Goal: Task Accomplishment & Management: Manage account settings

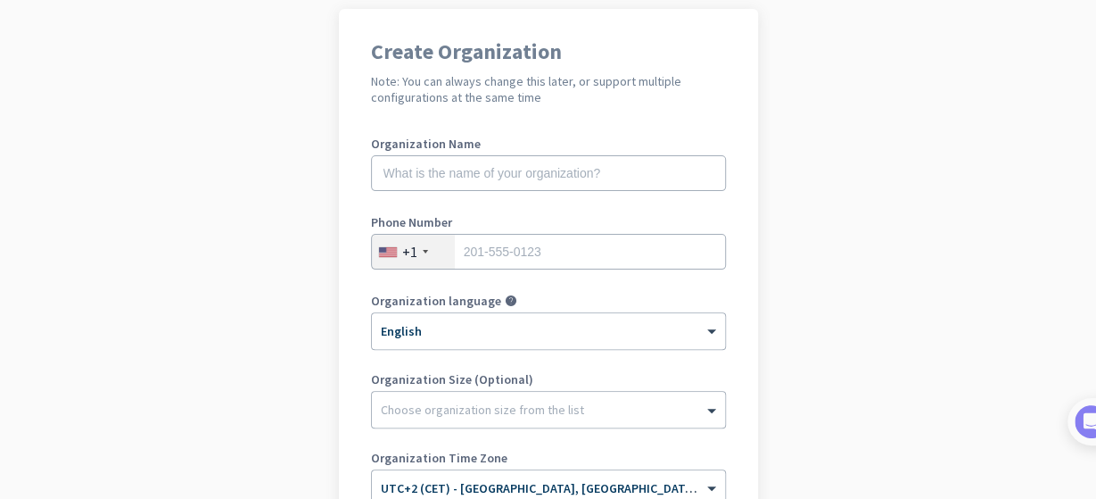
scroll to position [111, 0]
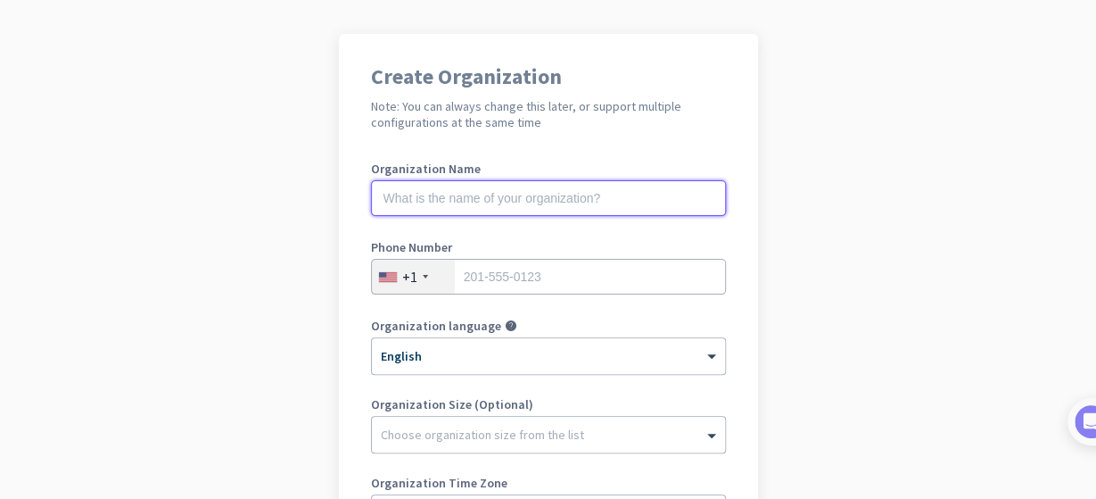
click at [513, 197] on input "text" at bounding box center [548, 198] width 355 height 36
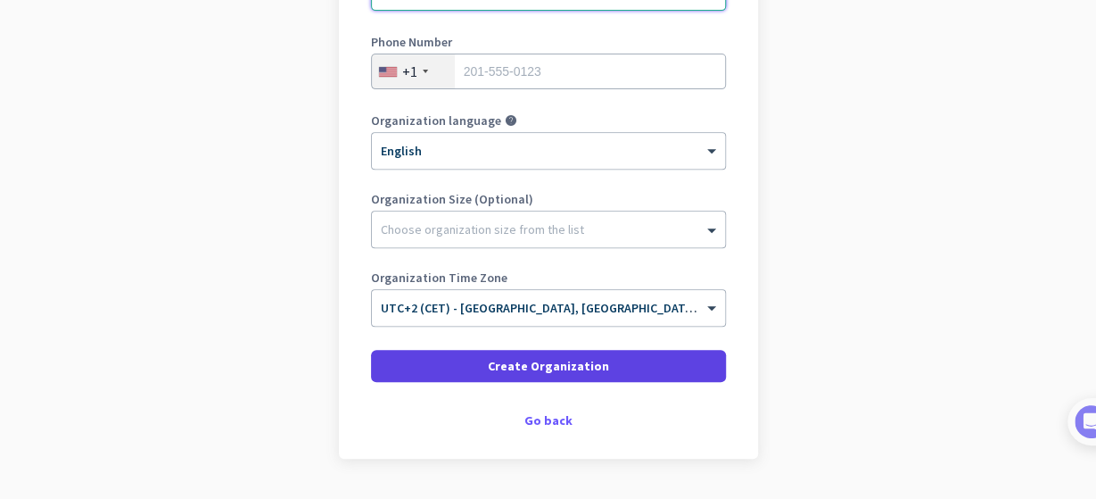
scroll to position [332, 0]
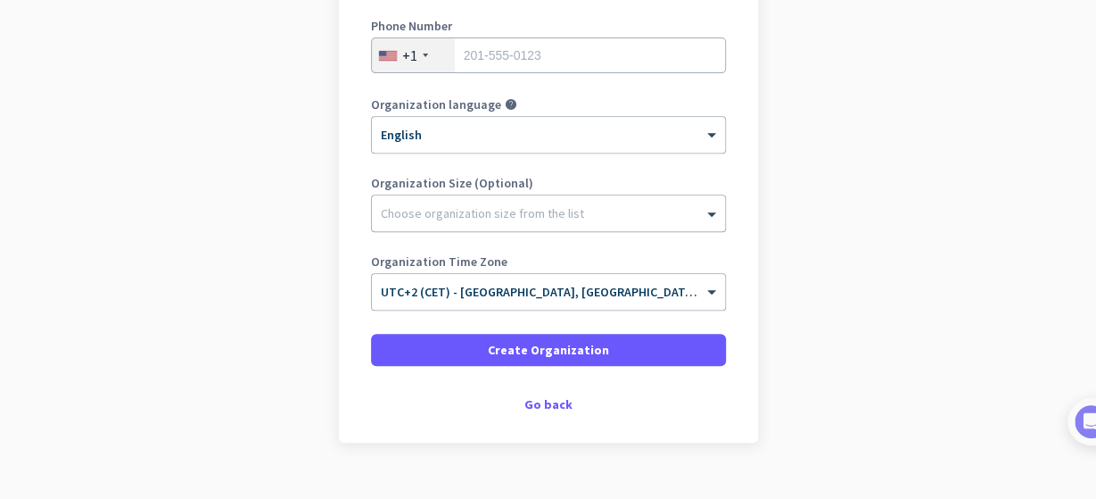
type input "Mercor"
click at [450, 210] on div at bounding box center [548, 209] width 353 height 18
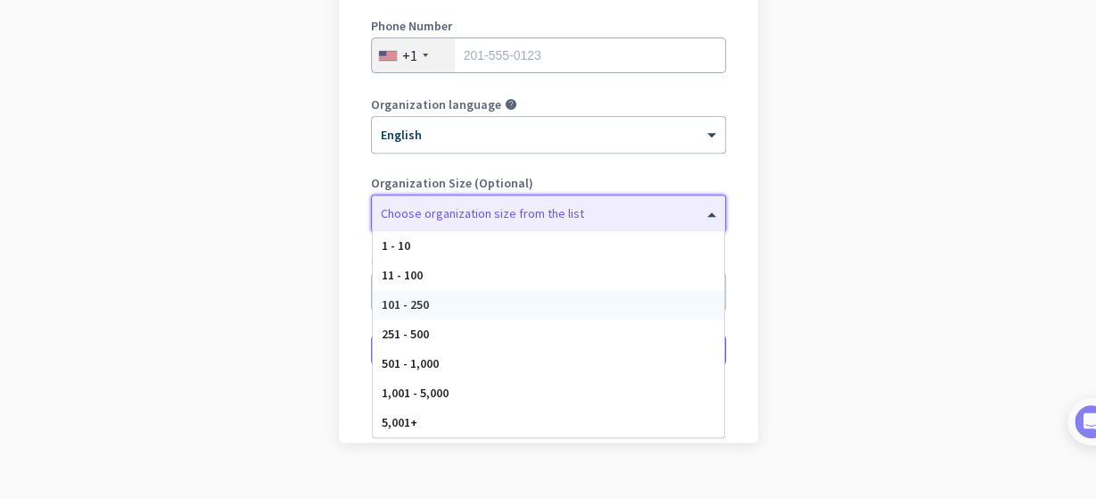
click at [409, 305] on span "101 - 250" at bounding box center [405, 304] width 47 height 16
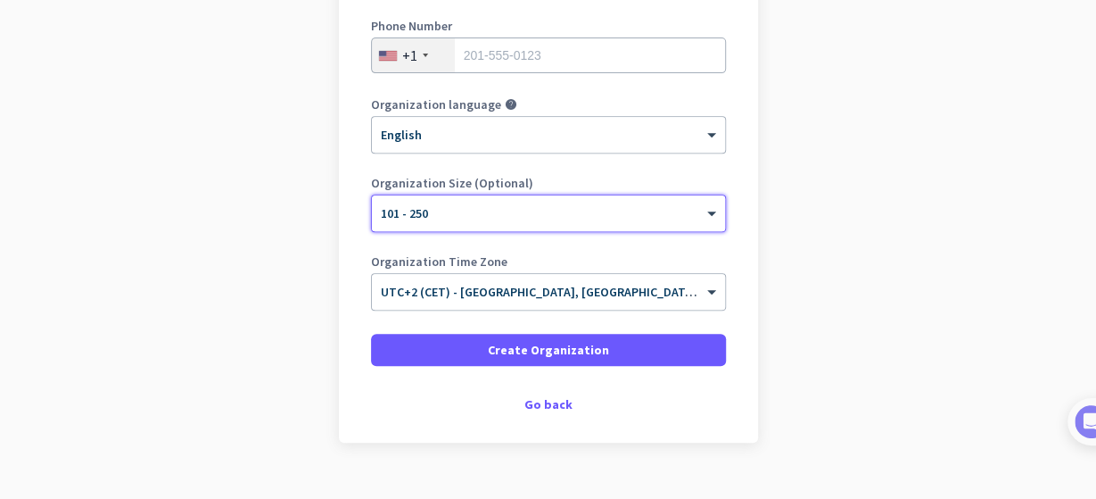
click at [486, 213] on div at bounding box center [548, 207] width 353 height 15
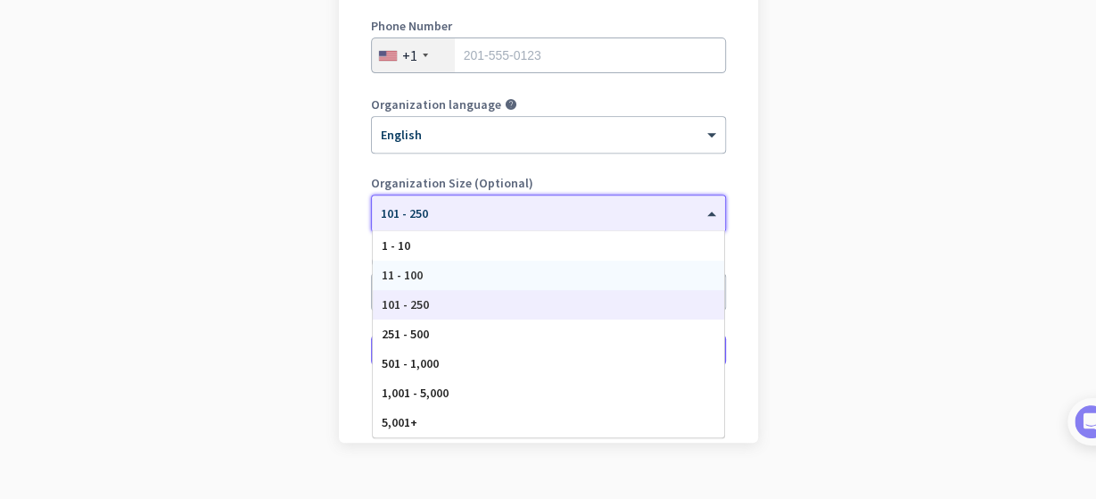
click at [437, 270] on div "11 - 100" at bounding box center [548, 274] width 351 height 29
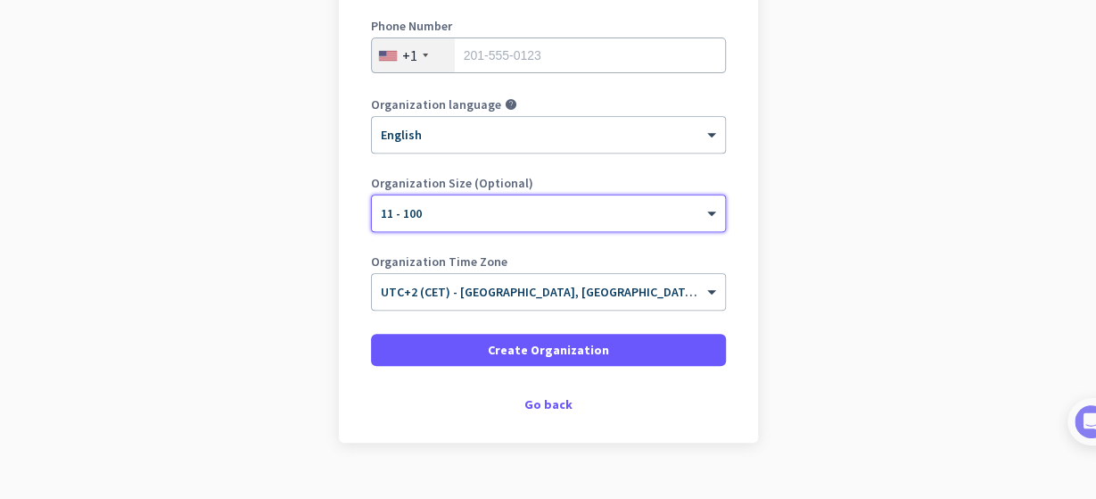
scroll to position [364, 0]
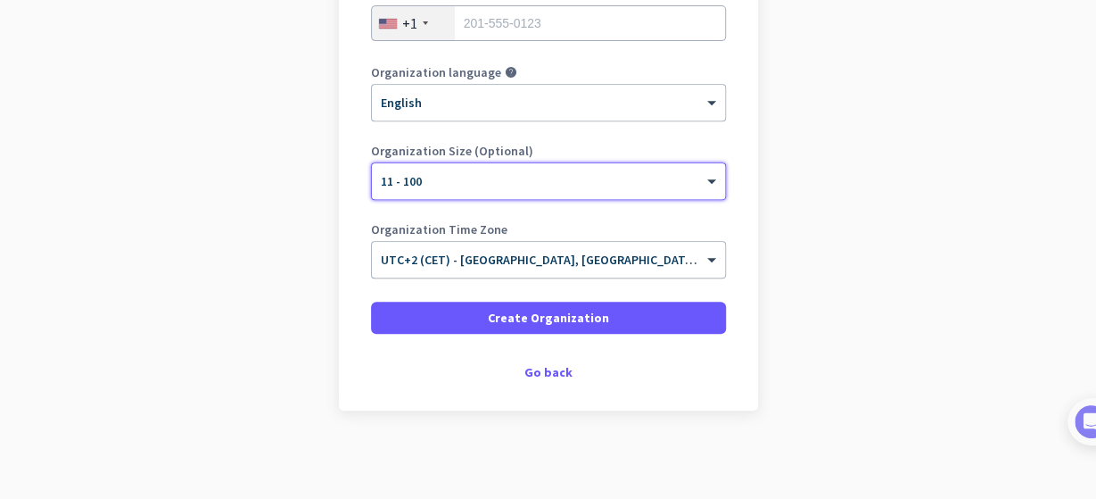
click at [639, 258] on input "text" at bounding box center [531, 253] width 300 height 13
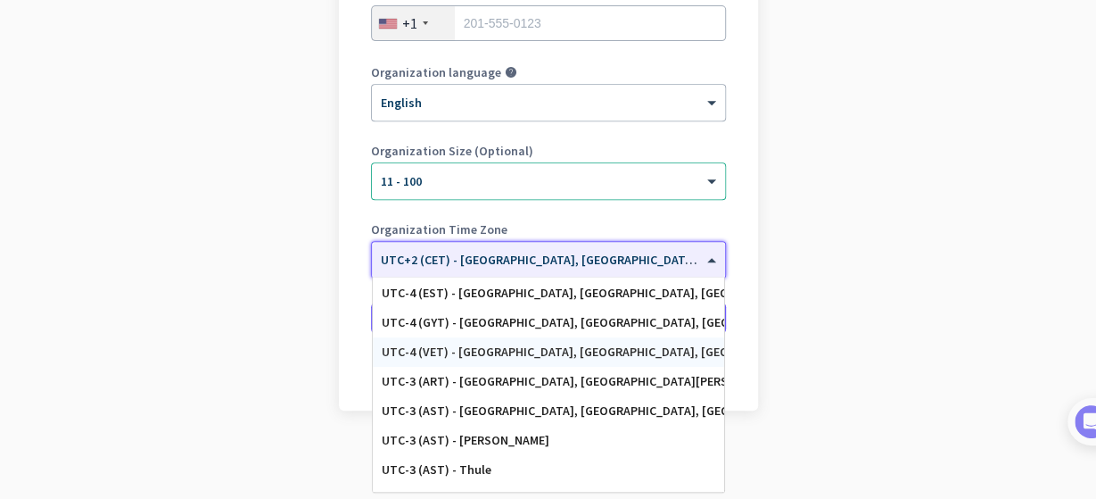
scroll to position [2037, 0]
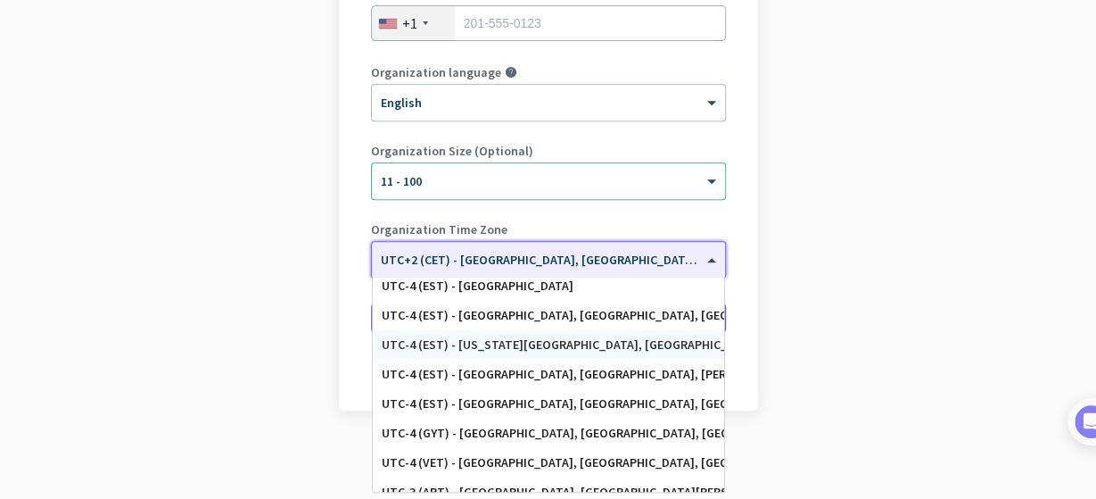
click at [599, 342] on div "UTC-4 (EST) - [US_STATE][GEOGRAPHIC_DATA], [GEOGRAPHIC_DATA], [GEOGRAPHIC_DATA]…" at bounding box center [549, 344] width 334 height 15
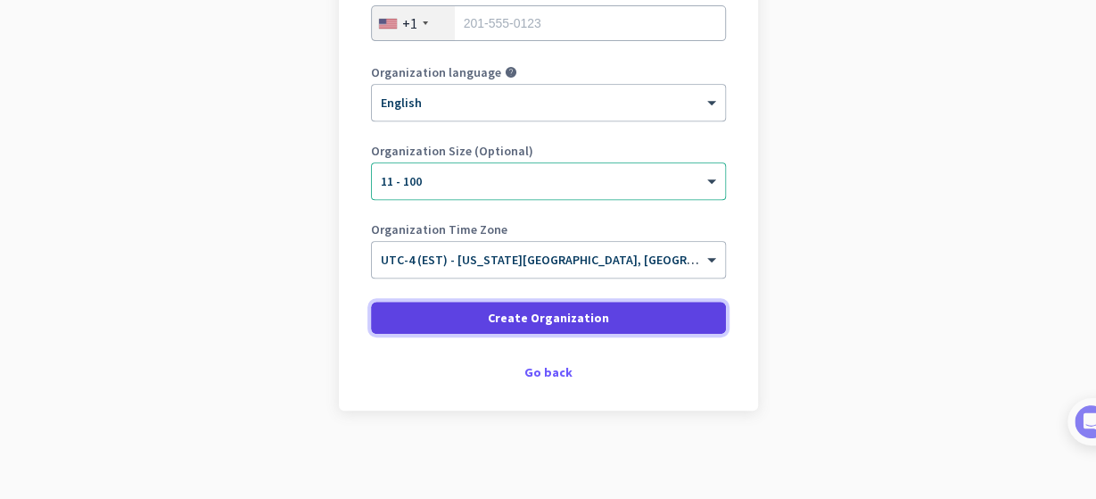
click at [591, 318] on span "Create Organization" at bounding box center [548, 318] width 121 height 18
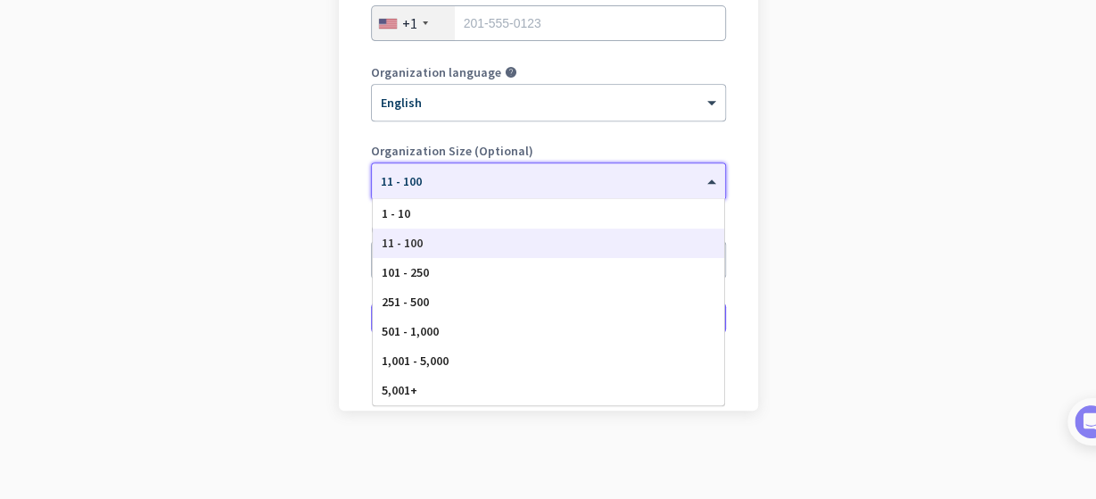
click at [448, 175] on div at bounding box center [548, 175] width 353 height 15
click at [432, 243] on div "11 - 100" at bounding box center [548, 242] width 351 height 29
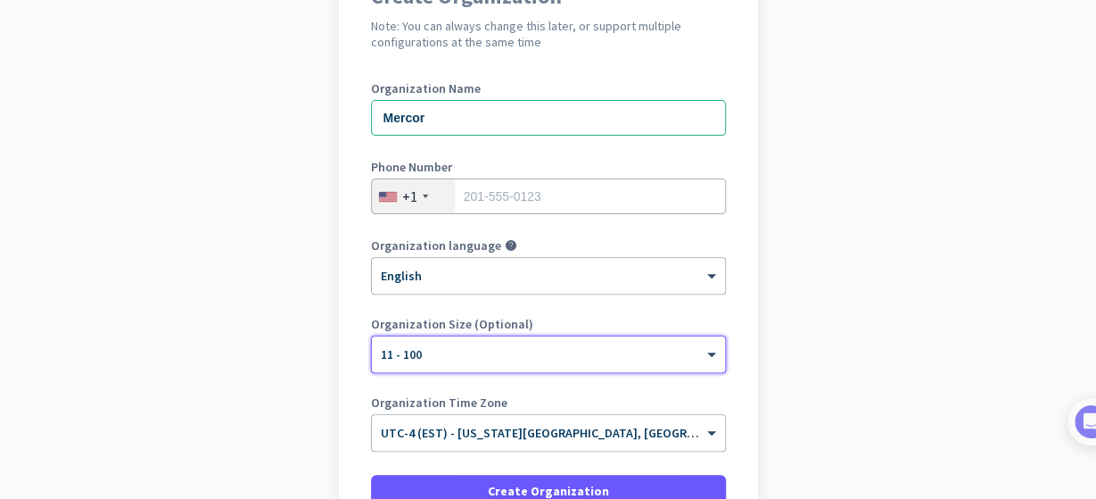
scroll to position [143, 0]
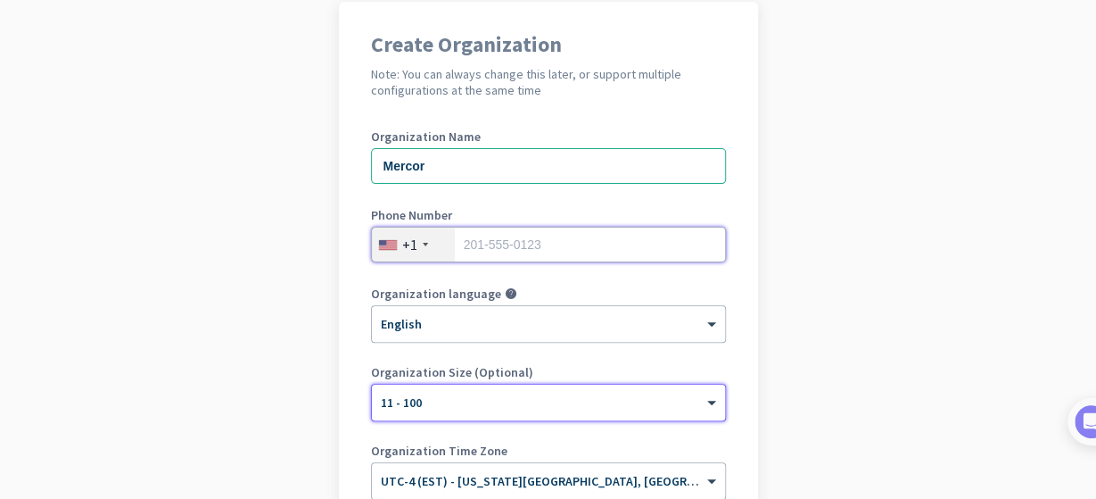
click at [493, 246] on input "tel" at bounding box center [548, 245] width 355 height 36
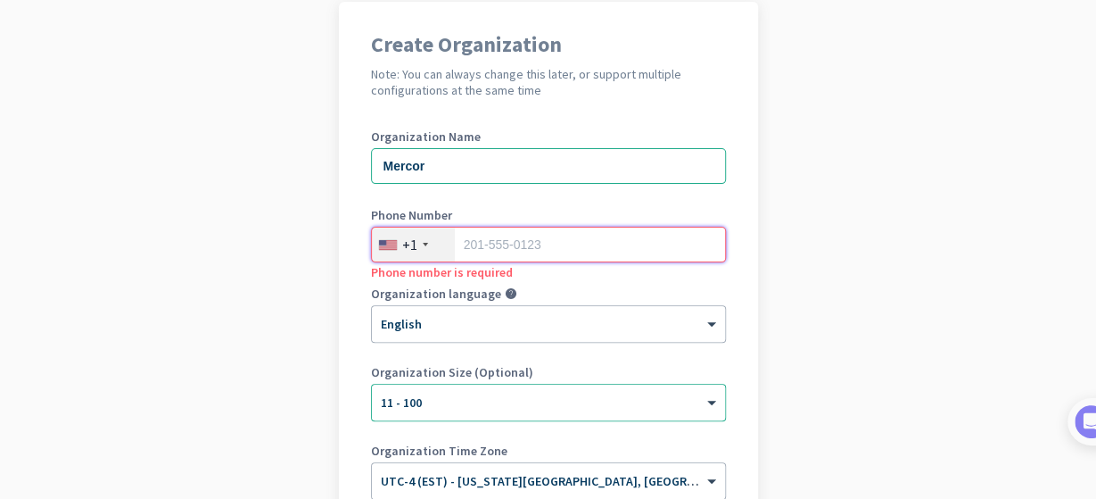
paste input "[PHONE_NUMBER]"
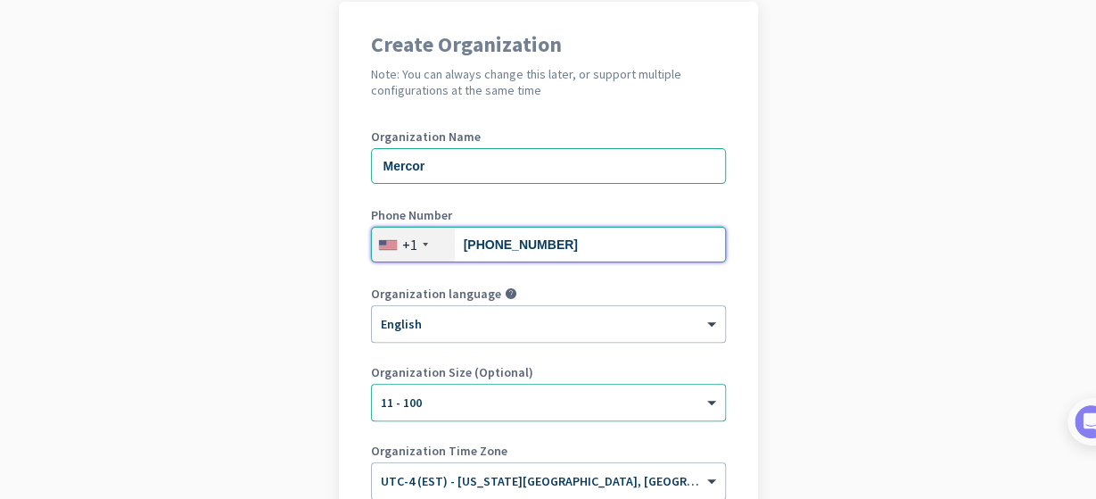
click at [472, 248] on input "[PHONE_NUMBER]" at bounding box center [548, 245] width 355 height 36
click at [481, 247] on input "[PHONE_NUMBER]" at bounding box center [548, 245] width 355 height 36
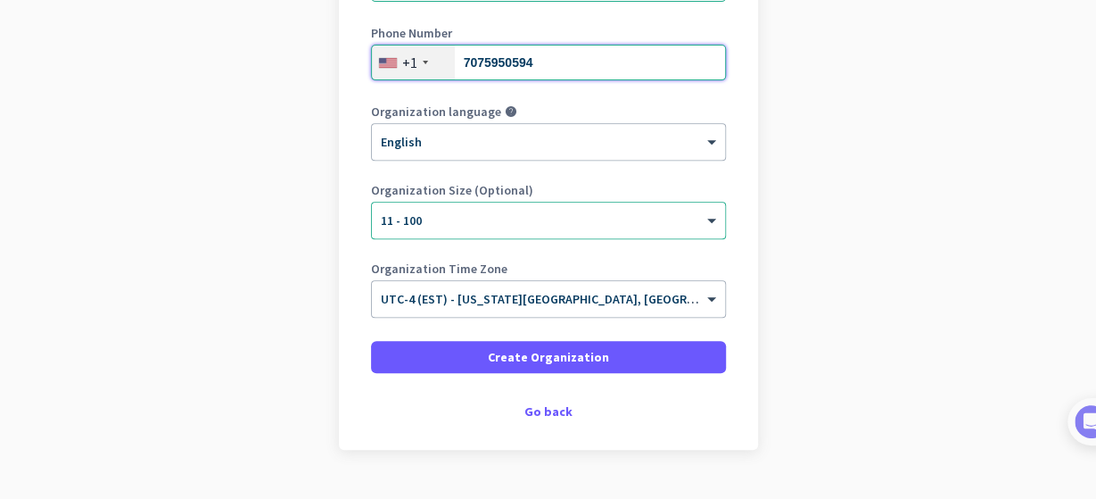
scroll to position [364, 0]
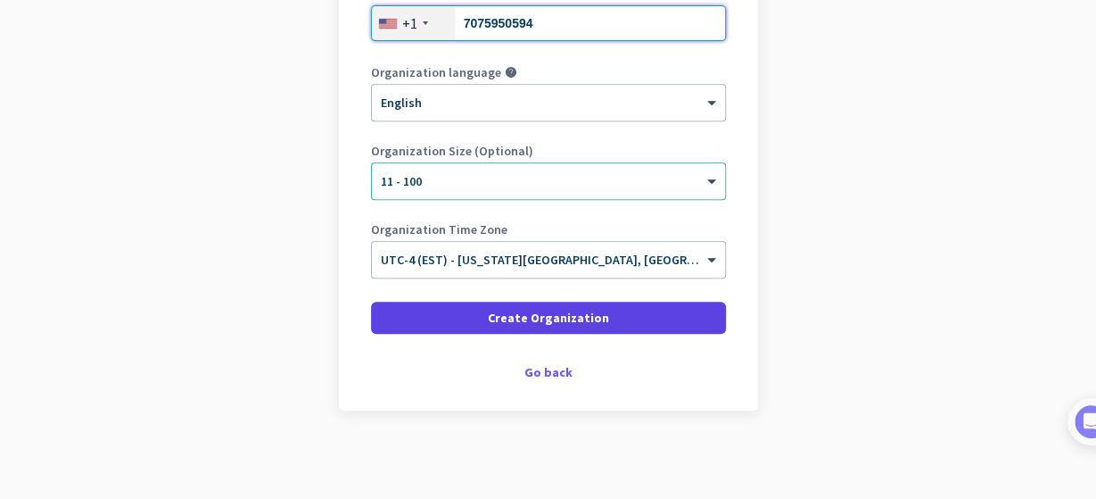
type input "7075950594"
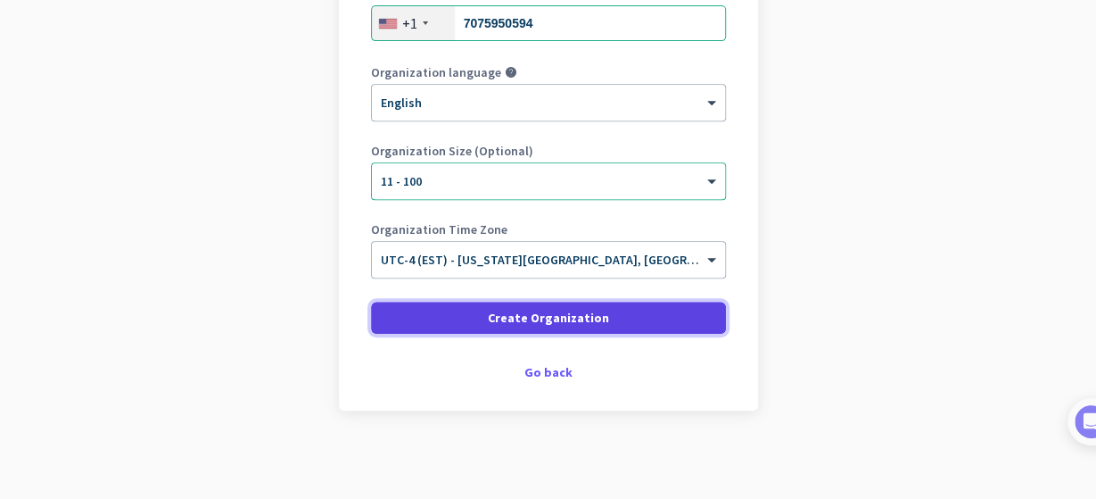
click at [458, 318] on span at bounding box center [548, 317] width 355 height 43
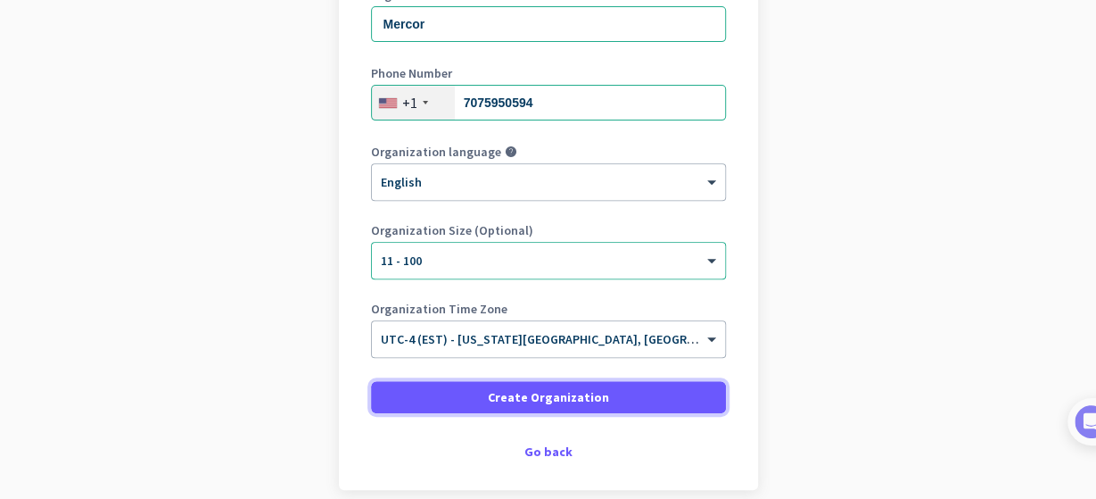
scroll to position [332, 0]
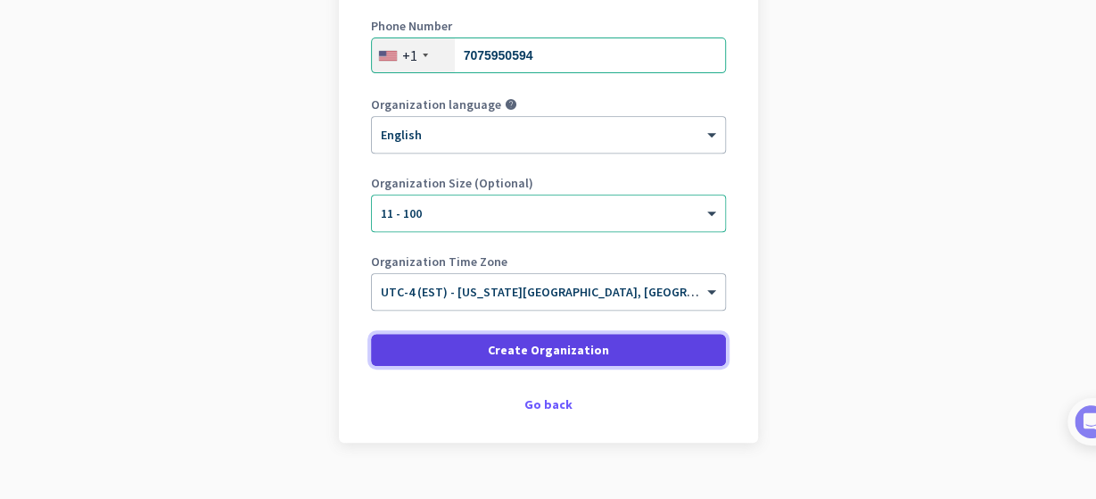
click at [592, 339] on span at bounding box center [548, 349] width 355 height 43
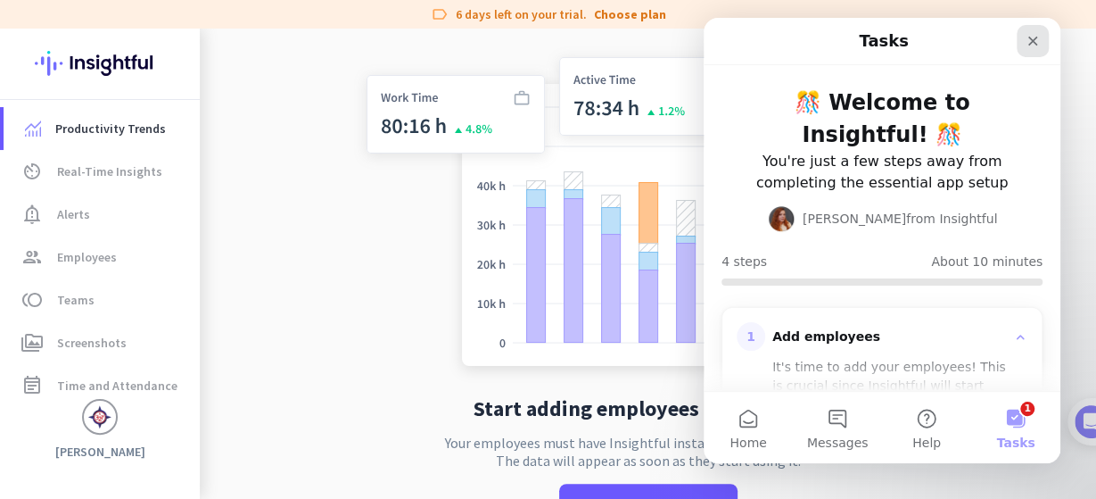
click at [1037, 41] on icon "Close" at bounding box center [1033, 41] width 14 height 14
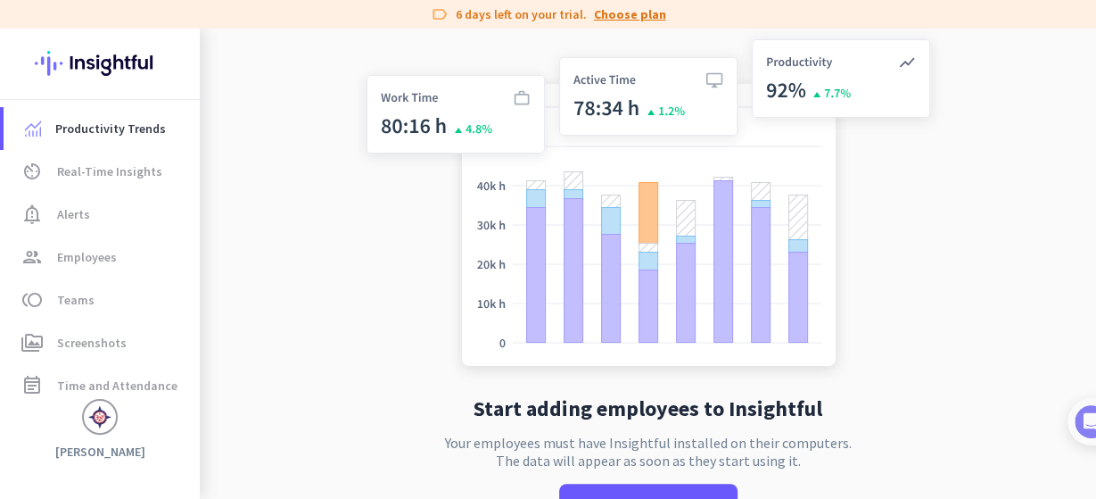
click at [625, 13] on link "Choose plan" at bounding box center [630, 14] width 72 height 18
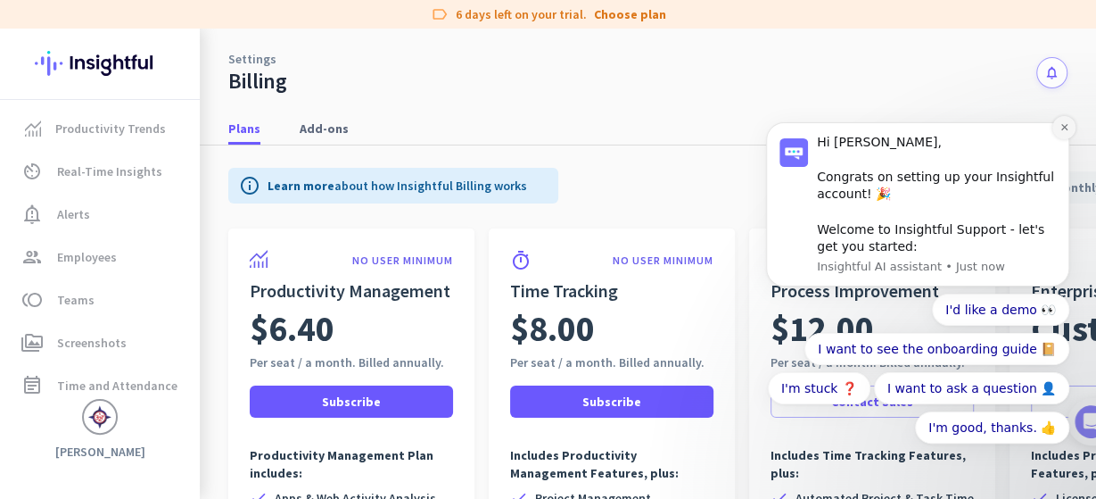
click at [1061, 128] on icon "Dismiss notification" at bounding box center [1065, 127] width 10 height 10
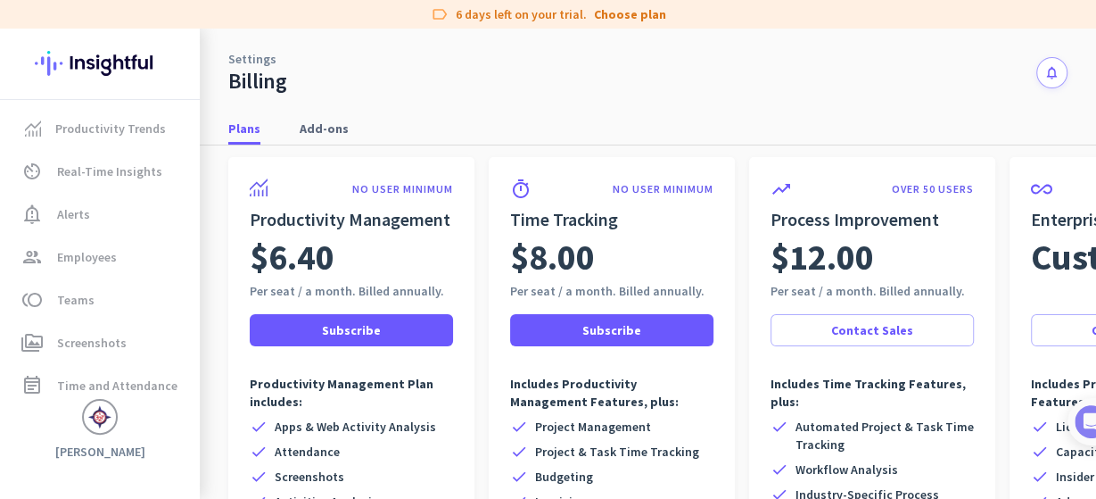
scroll to position [111, 0]
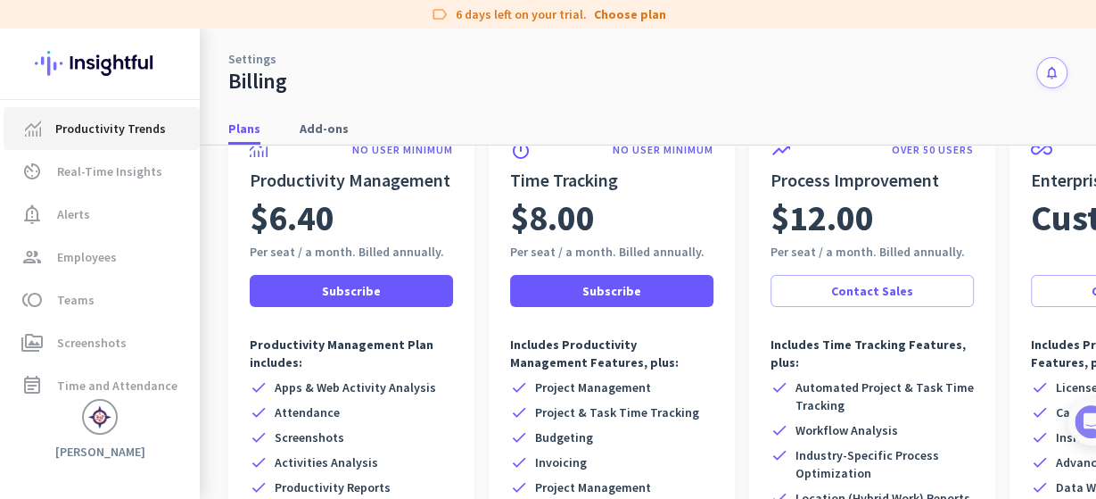
click at [118, 134] on span "Productivity Trends" at bounding box center [110, 128] width 111 height 21
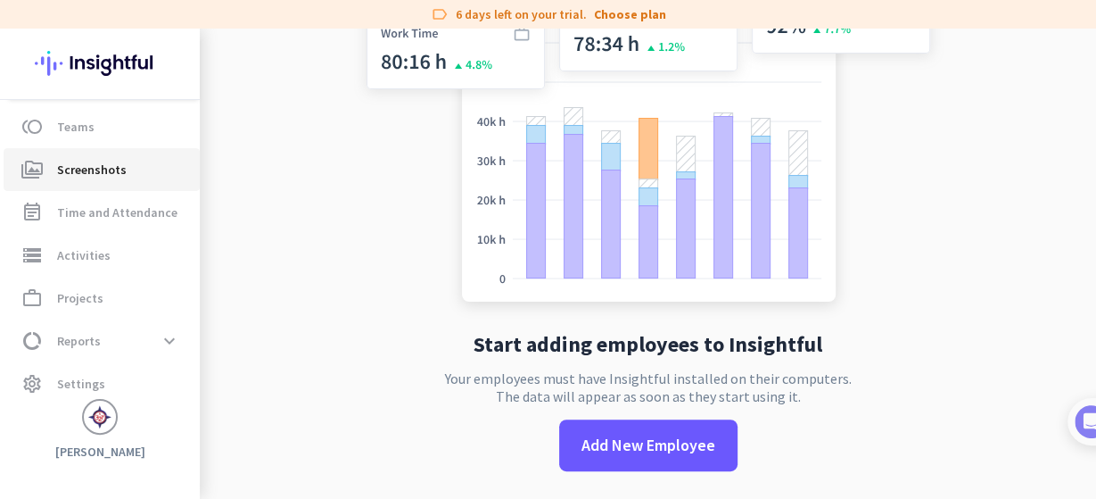
scroll to position [186, 0]
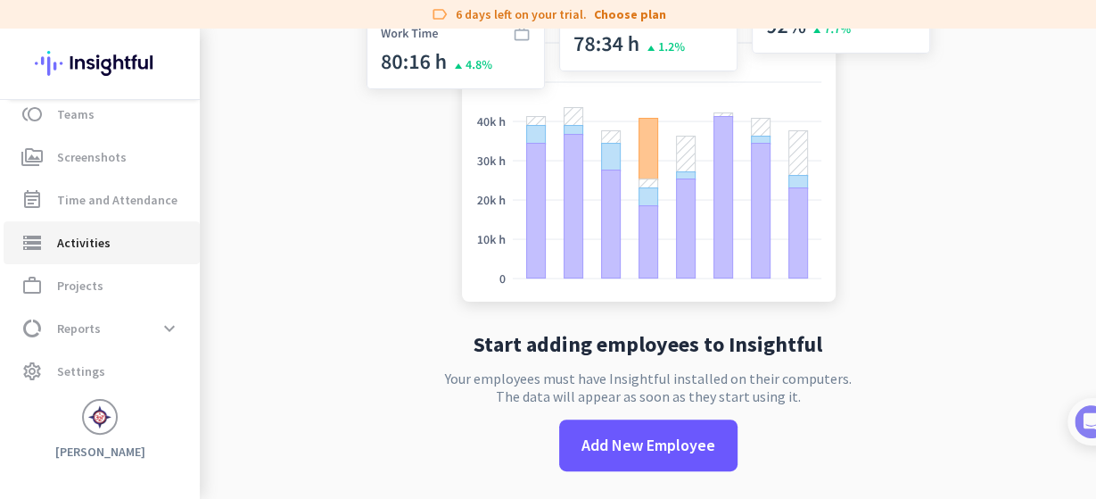
click at [85, 238] on span "Activities" at bounding box center [84, 242] width 54 height 21
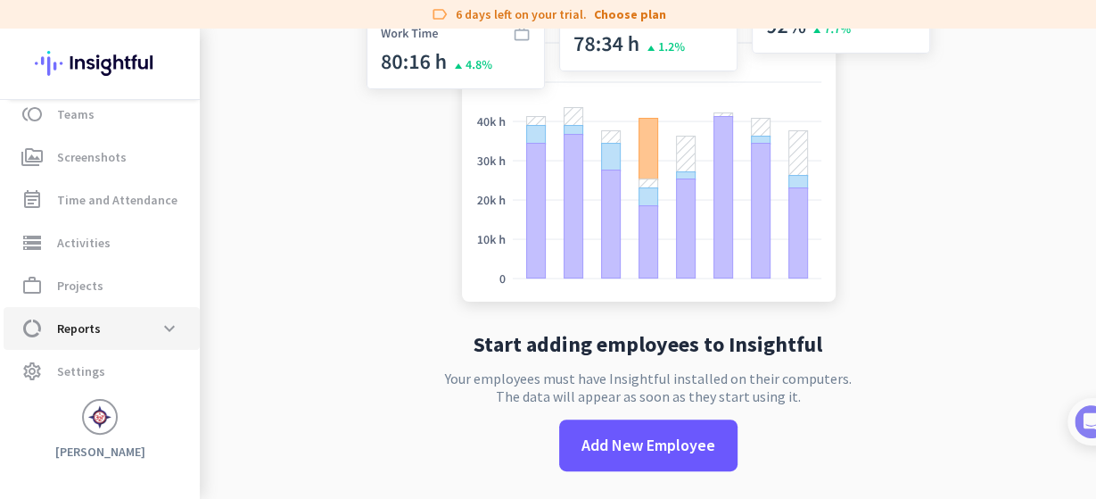
click at [106, 335] on span "data_usage Reports expand_more" at bounding box center [102, 328] width 168 height 32
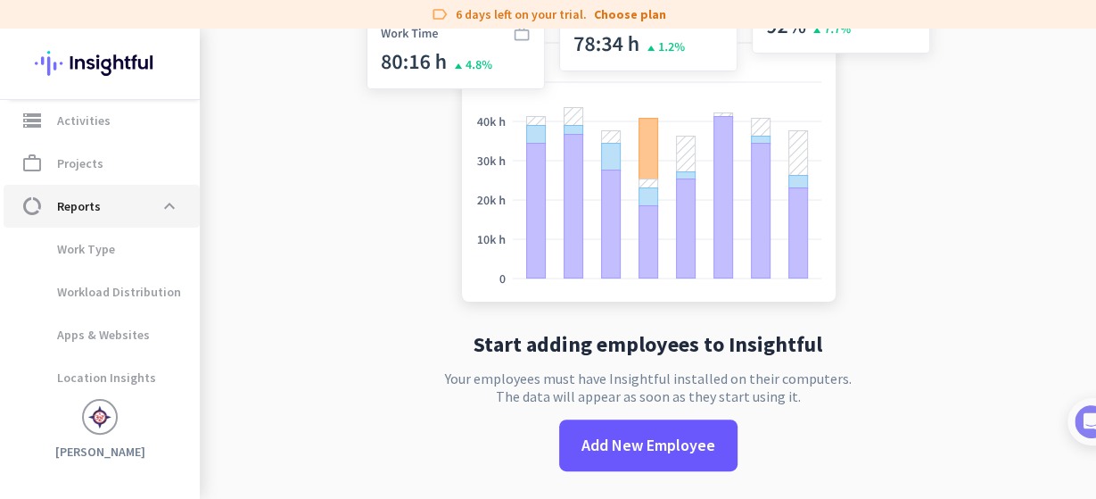
scroll to position [357, 0]
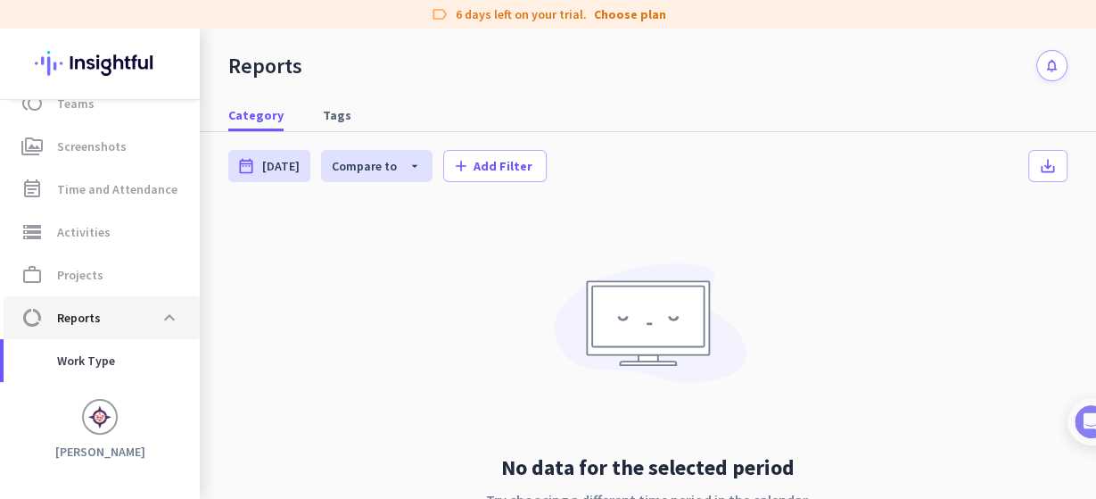
scroll to position [221, 0]
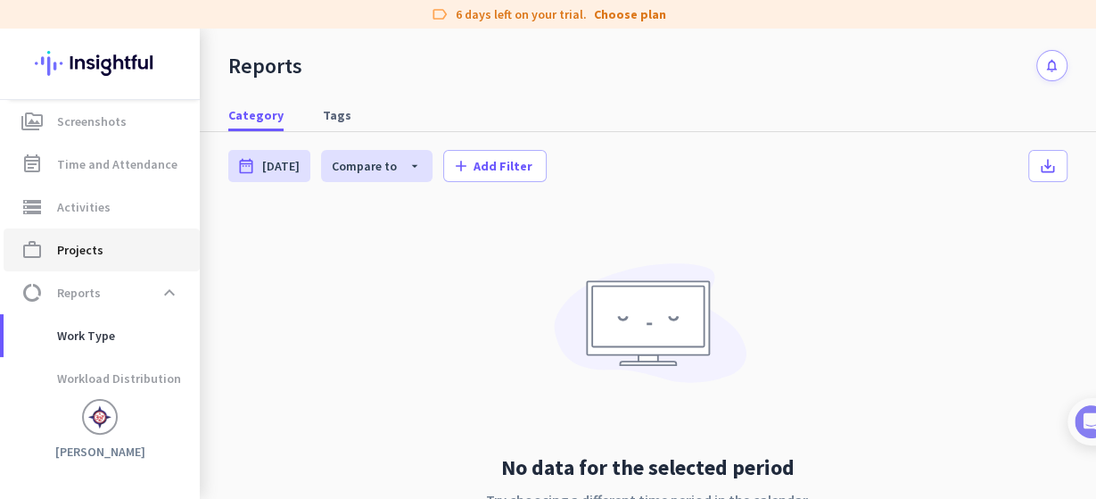
click at [65, 248] on span "Projects" at bounding box center [80, 249] width 46 height 21
click at [63, 249] on span "Projects" at bounding box center [80, 249] width 46 height 21
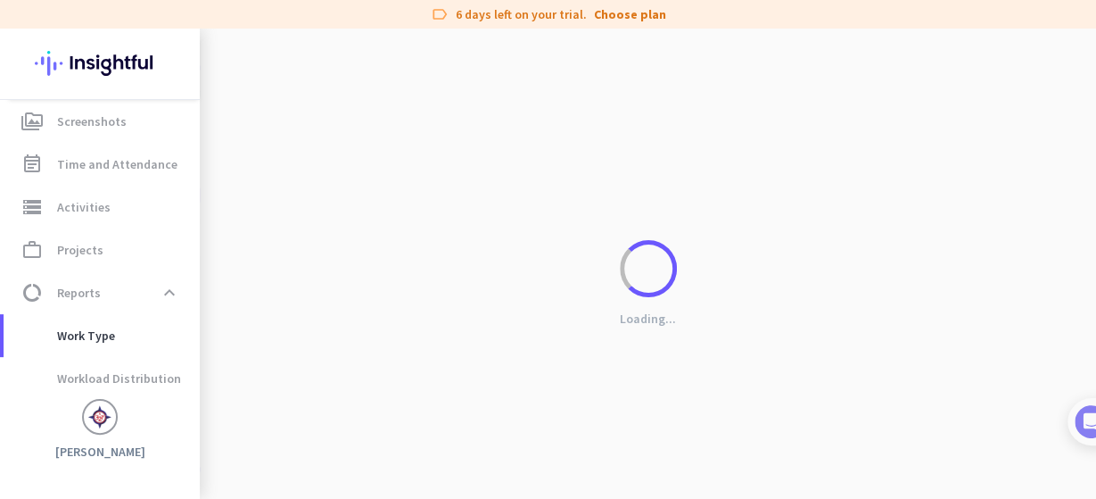
click at [459, 165] on div "Loading..." at bounding box center [648, 278] width 897 height 499
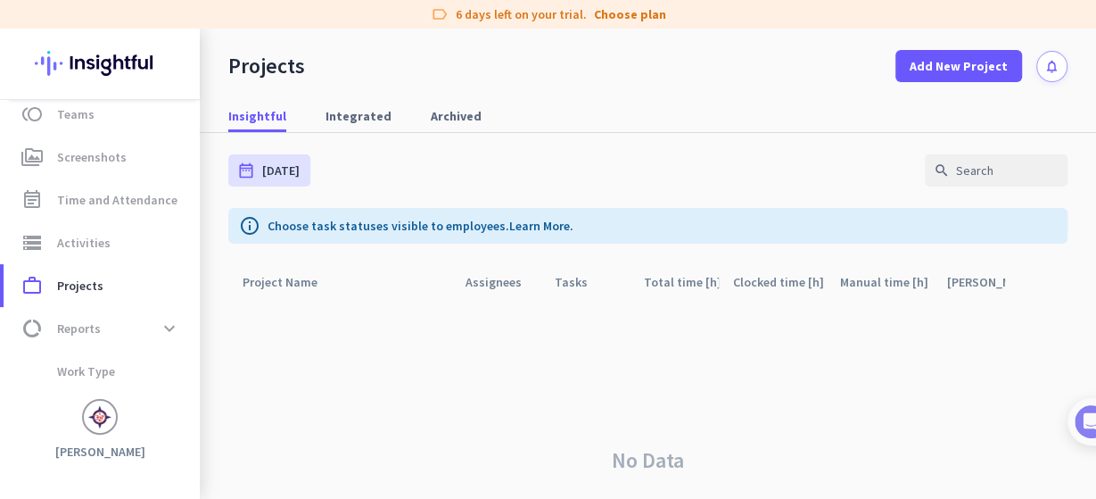
scroll to position [186, 0]
click at [979, 60] on span "Add New Project" at bounding box center [959, 66] width 98 height 18
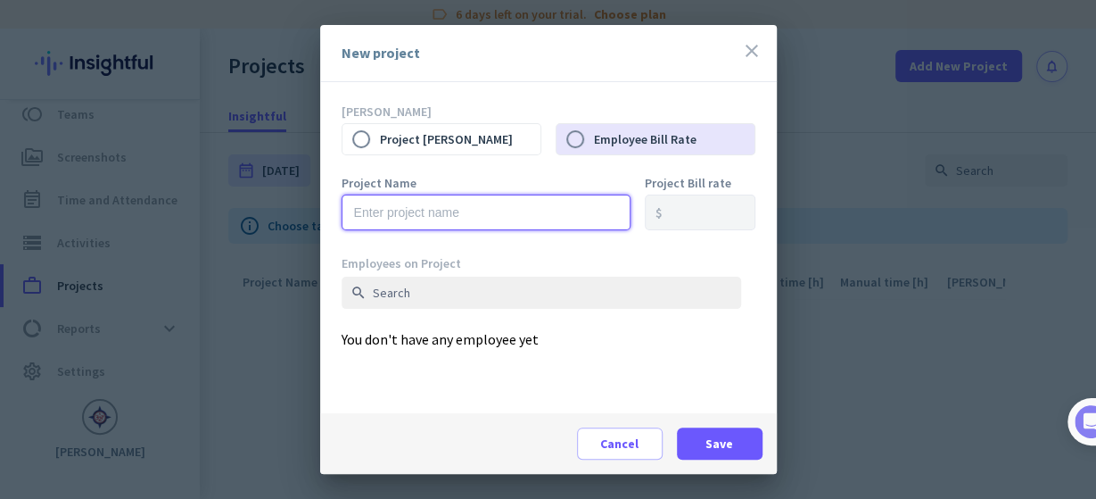
click at [534, 206] on input "text" at bounding box center [486, 212] width 289 height 36
click at [368, 208] on input "text" at bounding box center [486, 212] width 289 height 36
paste input "[MEDICAL_DATA] Expert"
type input "[MEDICAL_DATA] Expert"
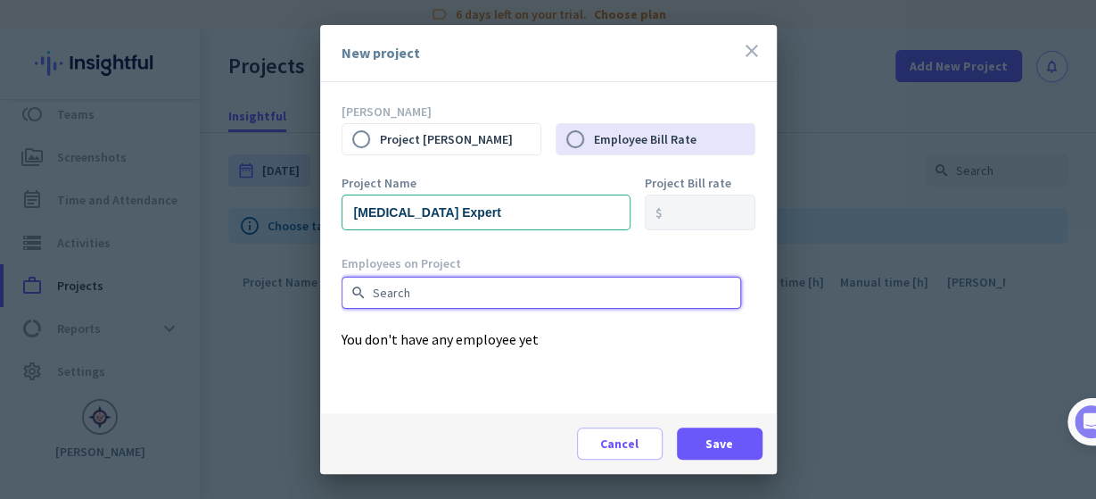
click at [409, 290] on input "text" at bounding box center [542, 293] width 400 height 32
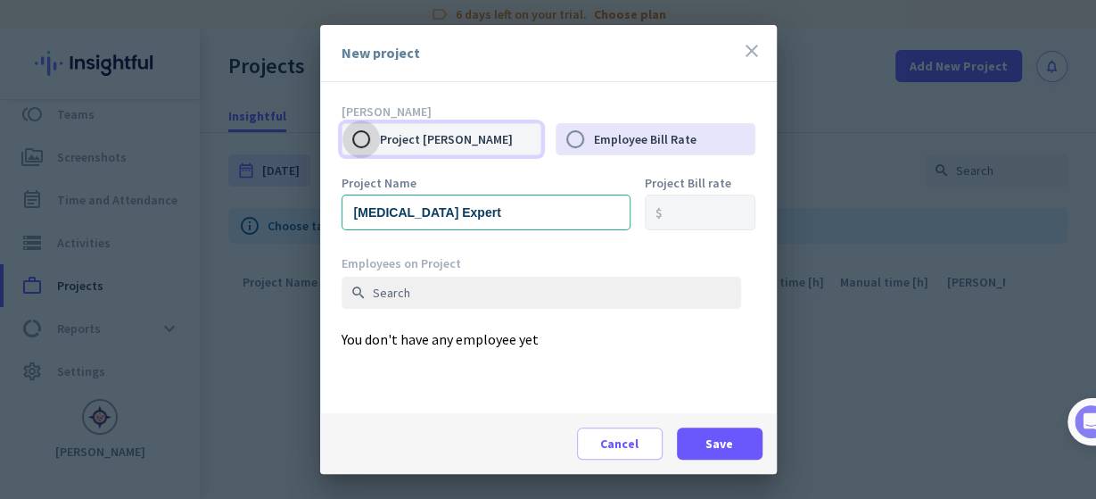
click at [361, 142] on input "Project [PERSON_NAME]" at bounding box center [361, 138] width 37 height 37
radio input "true"
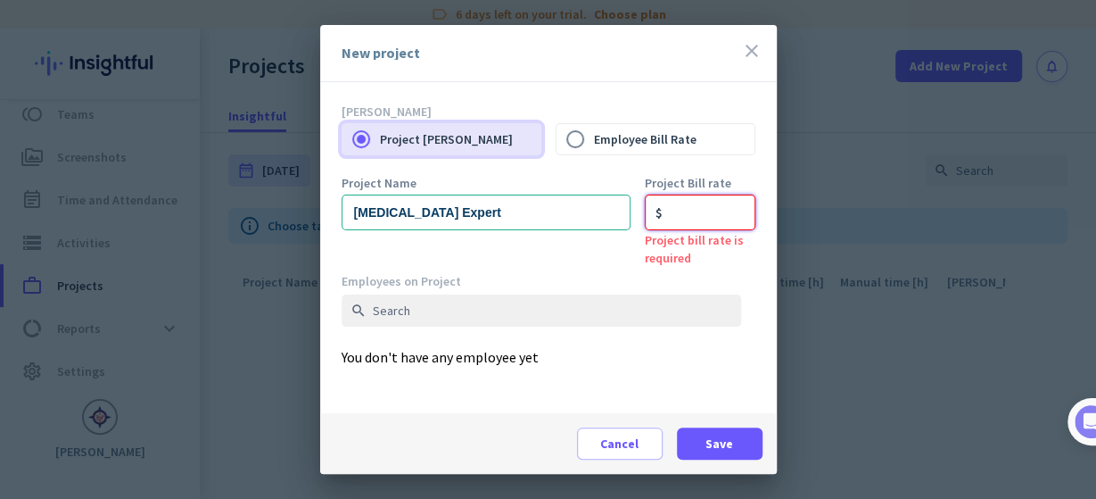
click at [693, 215] on input "number" at bounding box center [700, 212] width 111 height 36
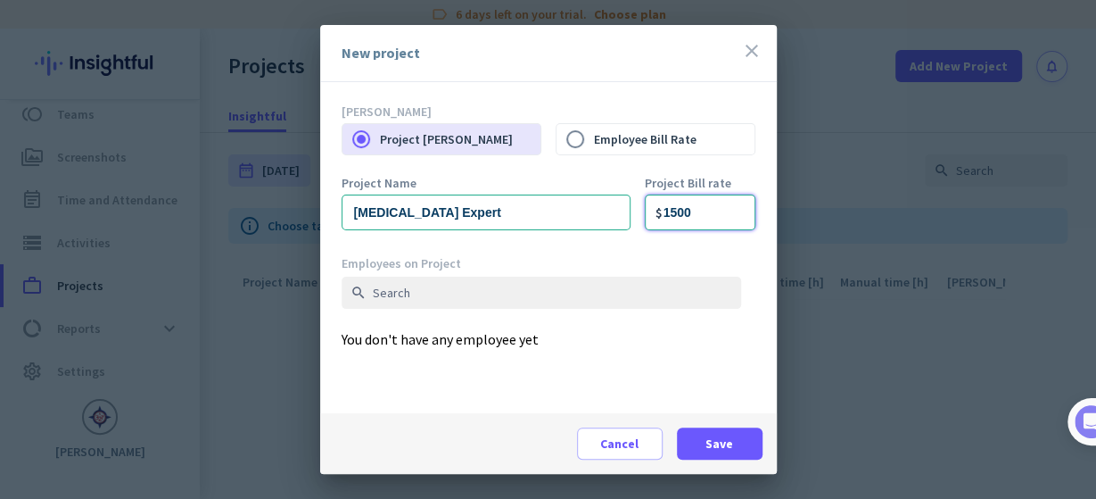
type input "1500"
click at [722, 441] on span "Save" at bounding box center [720, 443] width 28 height 18
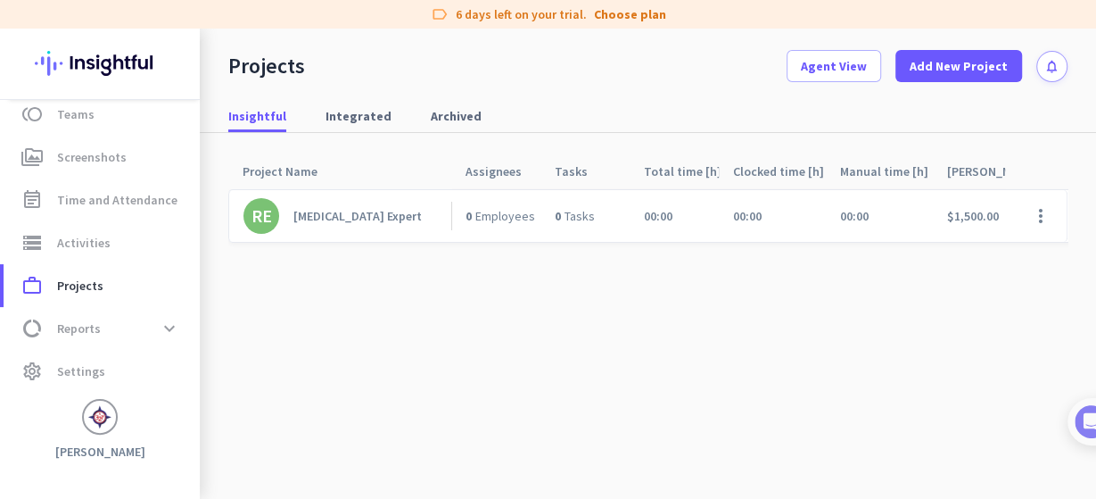
scroll to position [0, 0]
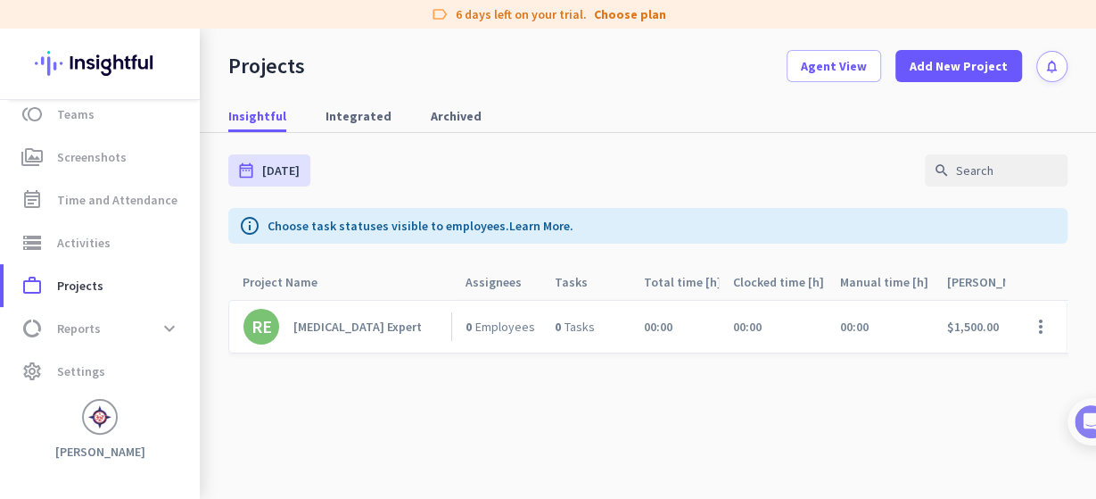
click at [492, 326] on span "Employees" at bounding box center [505, 326] width 60 height 16
click at [492, 315] on div "0 Employees" at bounding box center [495, 327] width 89 height 52
click at [309, 326] on div "[MEDICAL_DATA] Expert" at bounding box center [357, 326] width 128 height 16
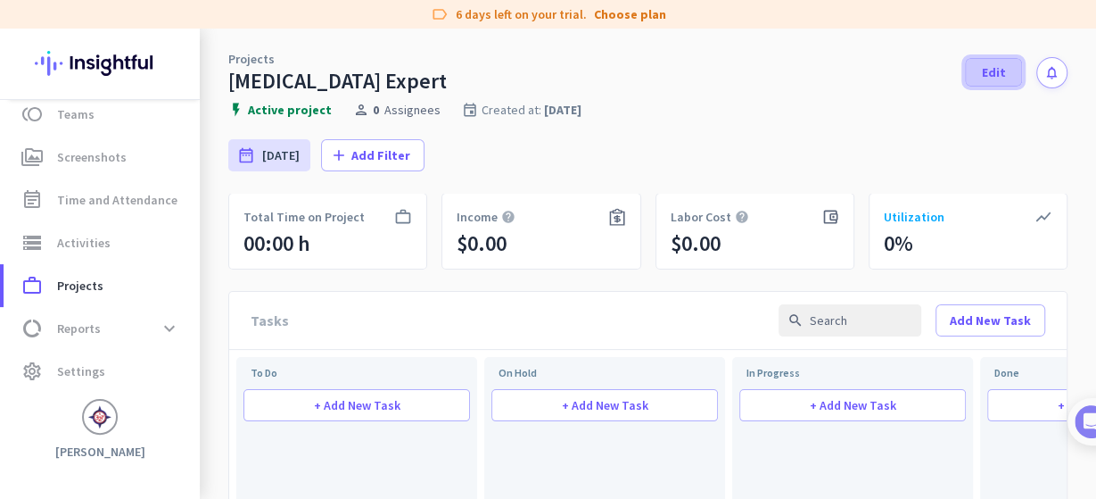
click at [989, 69] on span "Edit" at bounding box center [994, 72] width 24 height 18
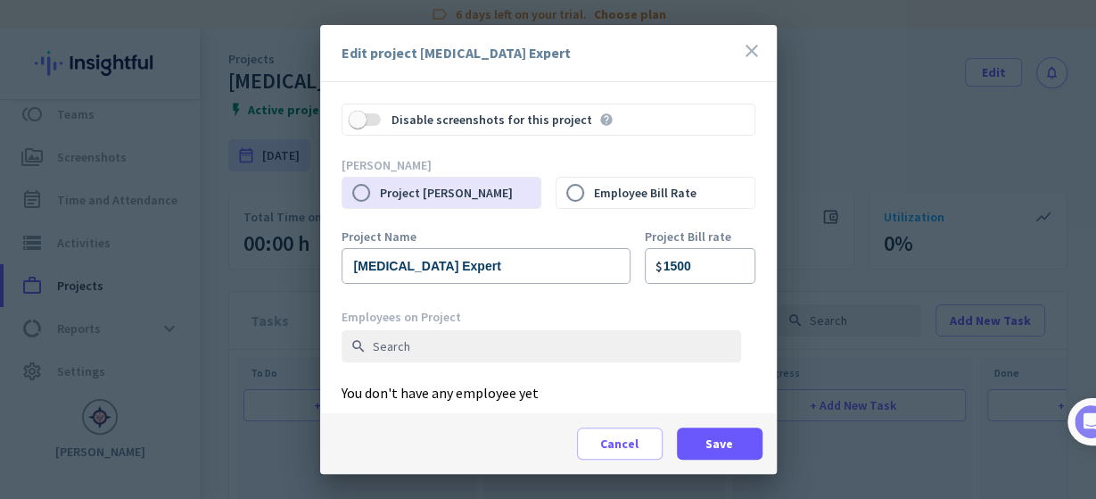
click at [468, 395] on div "Employees on Project search You don't have any employee yet" at bounding box center [549, 361] width 414 height 104
click at [754, 44] on icon "close" at bounding box center [751, 50] width 21 height 21
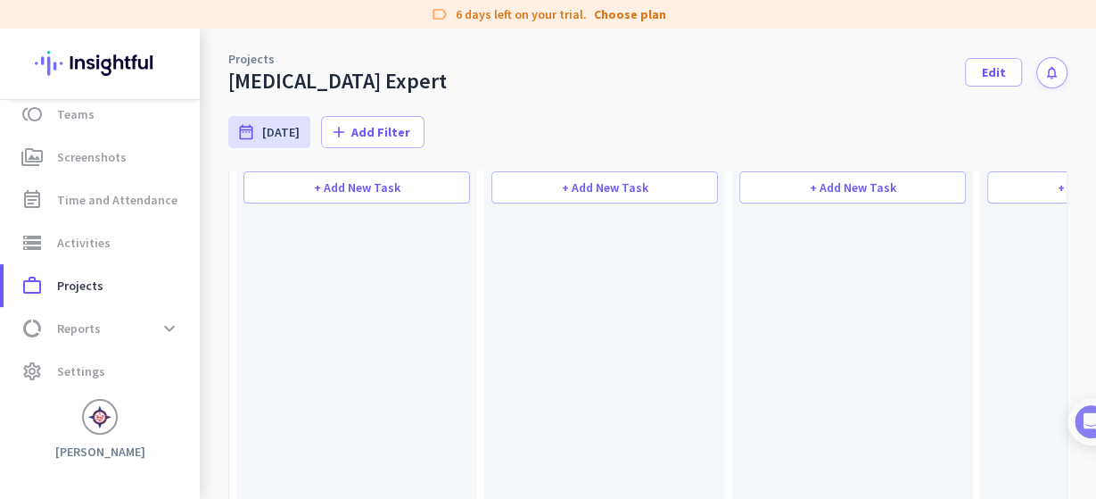
scroll to position [221, 0]
click at [327, 185] on span "+ Add New Task" at bounding box center [357, 184] width 87 height 12
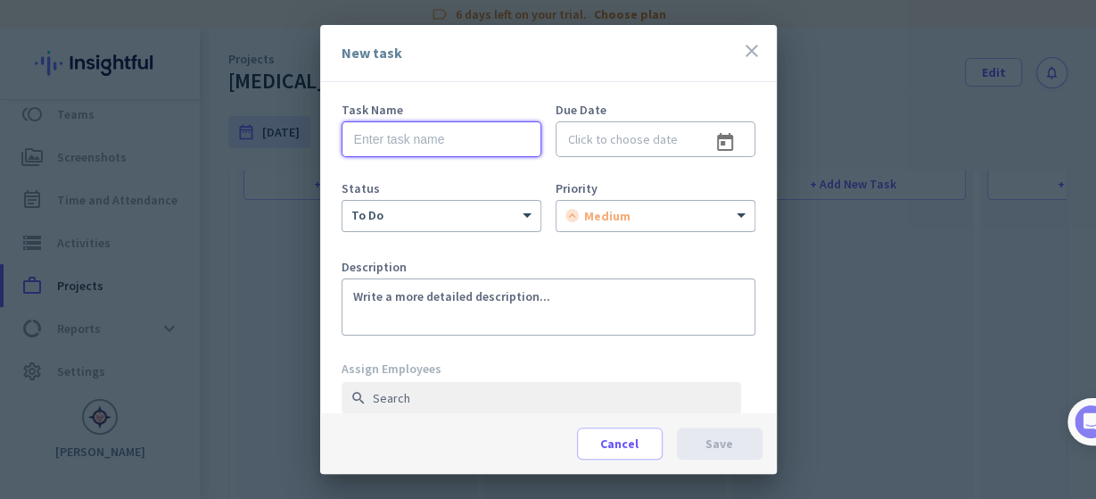
click at [401, 136] on input "text" at bounding box center [442, 139] width 200 height 36
paste input "[MEDICAL_DATA] Expert"
type input "[MEDICAL_DATA] Expert"
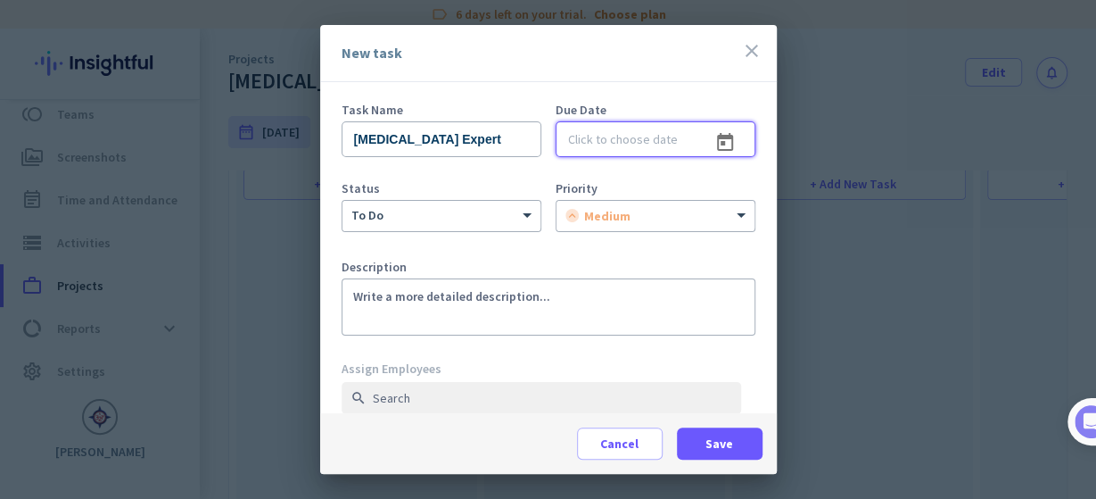
click at [651, 142] on input at bounding box center [656, 139] width 200 height 36
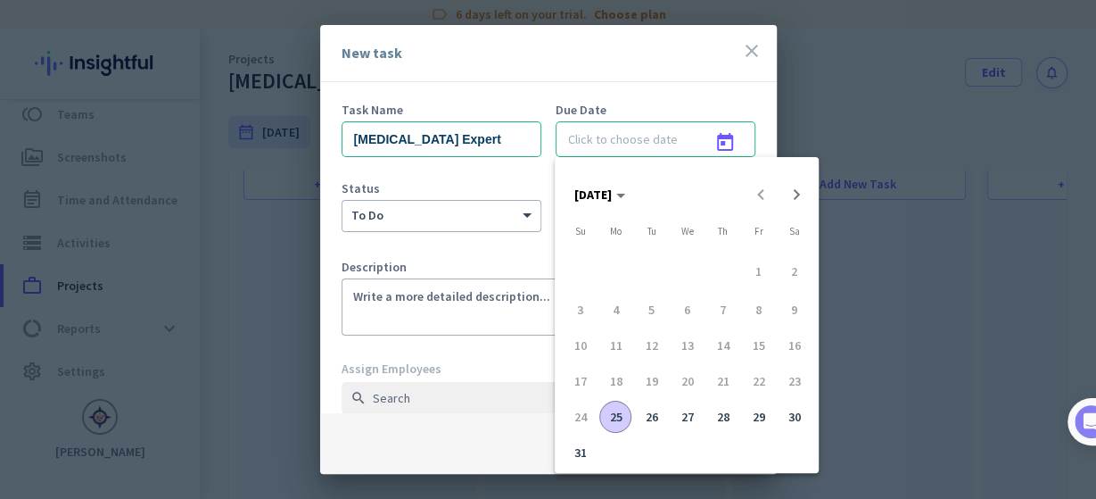
click at [606, 410] on span "25" at bounding box center [615, 417] width 32 height 32
type input "[DATE]"
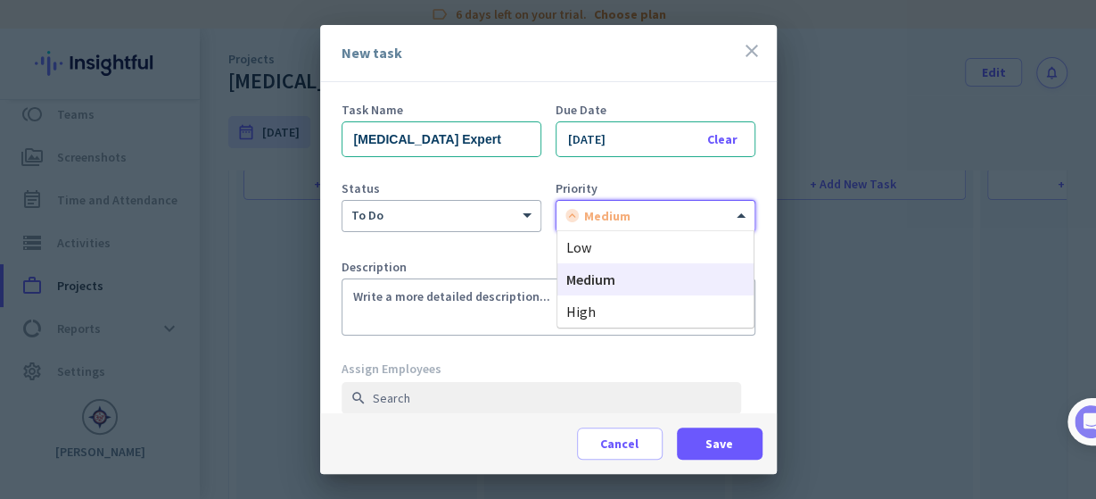
click at [632, 219] on div at bounding box center [656, 212] width 198 height 15
click at [590, 311] on span "high" at bounding box center [580, 311] width 29 height 18
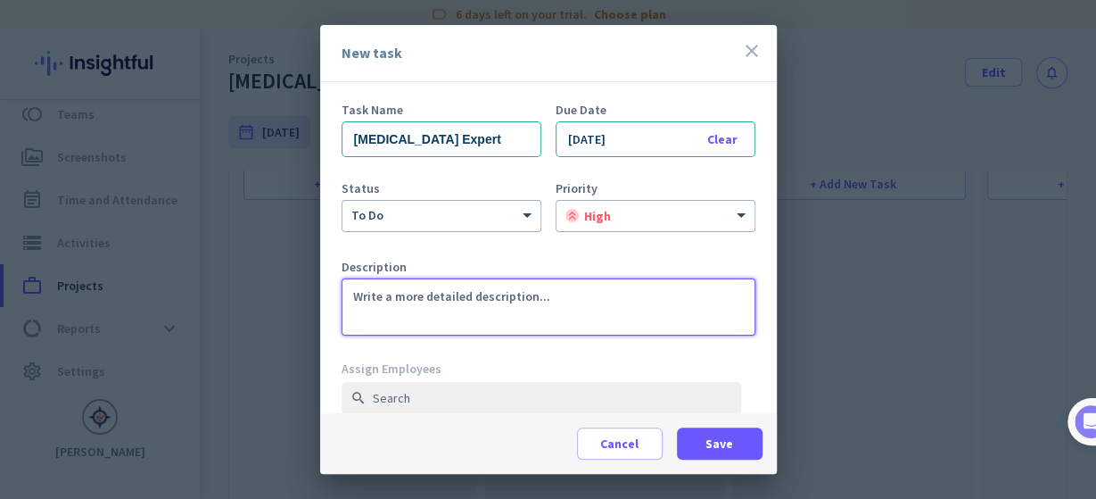
click at [534, 310] on textarea at bounding box center [549, 306] width 414 height 57
paste textarea "Share the referral link below, and earn $1,500 for each successful referral thr…"
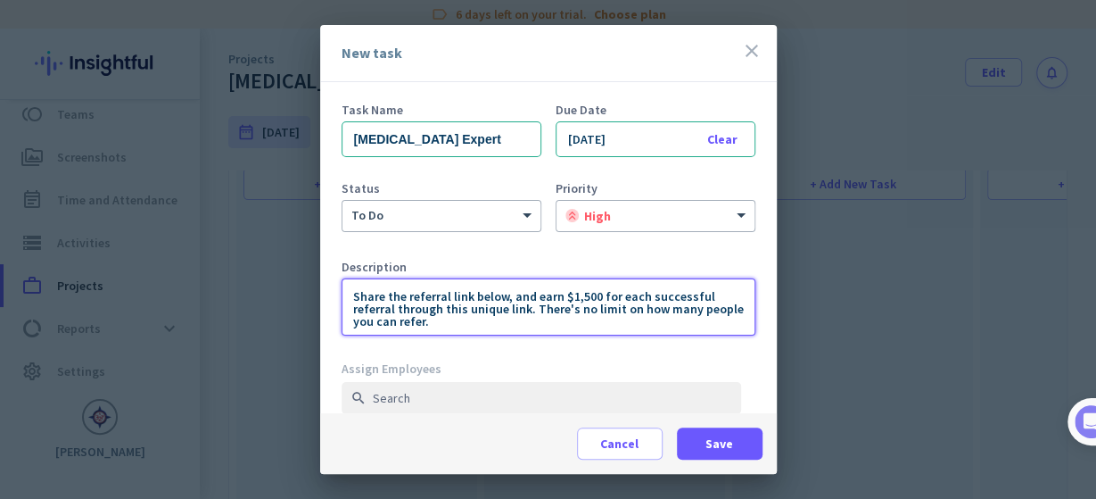
type textarea "Share the referral link below, and earn $1,500 for each successful referral thr…"
